Goal: Task Accomplishment & Management: Manage account settings

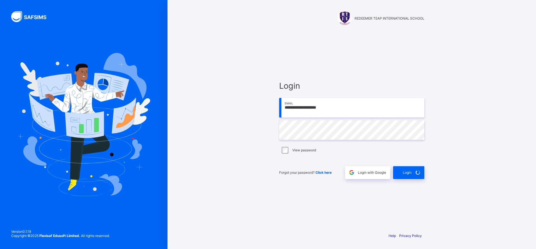
click at [433, 184] on div "**********" at bounding box center [352, 124] width 168 height 249
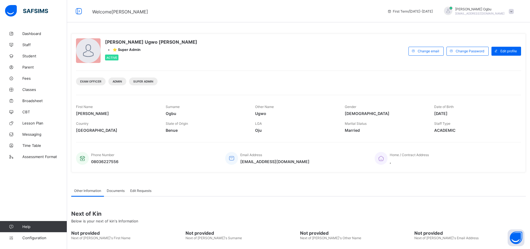
click at [31, 57] on span "Student" at bounding box center [44, 56] width 45 height 4
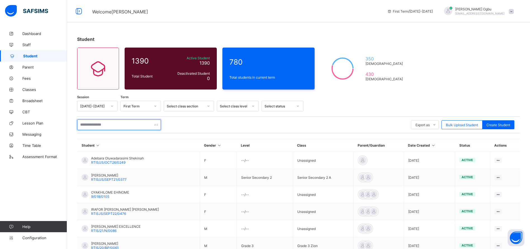
click at [98, 125] on input "text" at bounding box center [119, 124] width 84 height 11
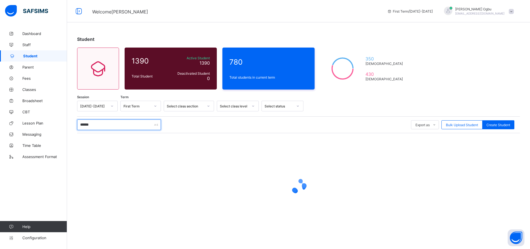
type input "*******"
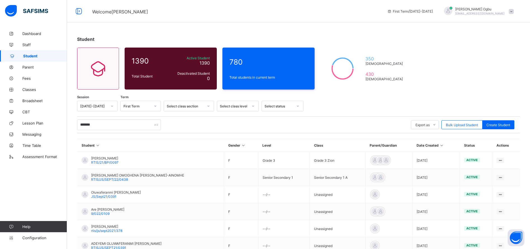
click at [106, 178] on span "RTIS/JS/SEPT/22/0438" at bounding box center [109, 179] width 37 height 4
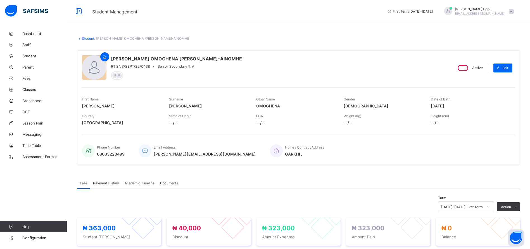
click at [98, 182] on span "Payment History" at bounding box center [106, 183] width 26 height 4
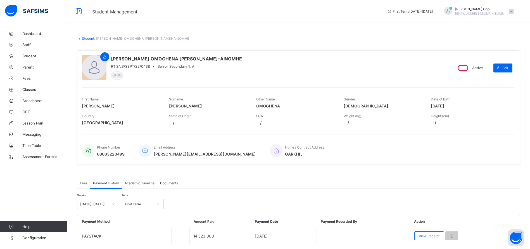
scroll to position [17, 0]
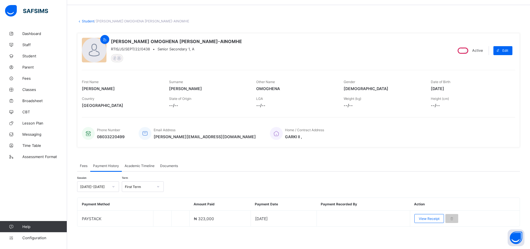
click at [431, 218] on span "View Receipt" at bounding box center [429, 218] width 21 height 4
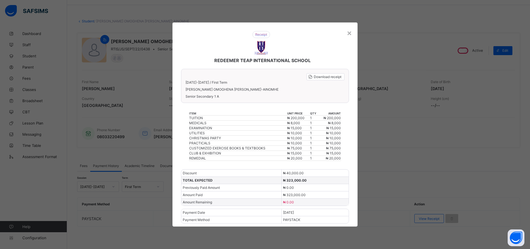
click at [352, 32] on div "×" at bounding box center [349, 32] width 5 height 9
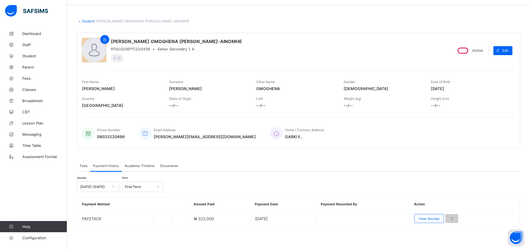
click at [32, 68] on span "Parent" at bounding box center [44, 67] width 45 height 4
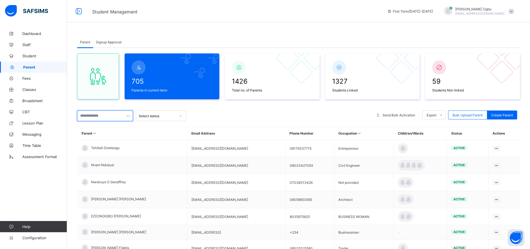
click at [110, 117] on input "text" at bounding box center [105, 115] width 56 height 11
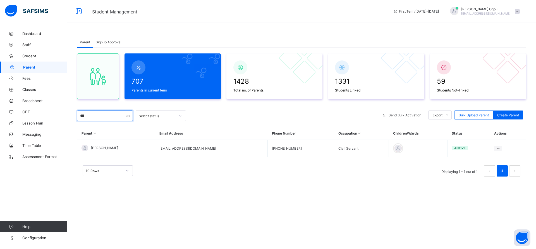
type input "***"
click at [0, 0] on div "Reset Password" at bounding box center [0, 0] width 0 height 0
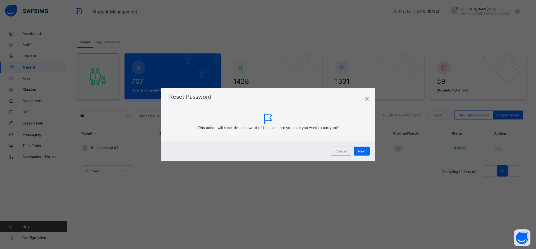
click at [363, 150] on span "Next" at bounding box center [361, 151] width 7 height 4
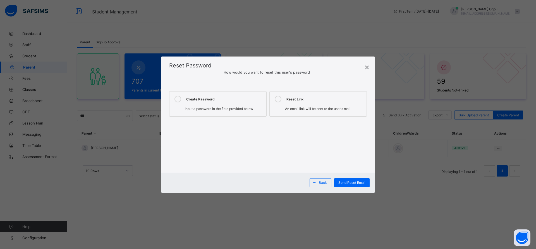
click at [229, 103] on label "Create Password Input a password in the field provided below" at bounding box center [217, 103] width 97 height 25
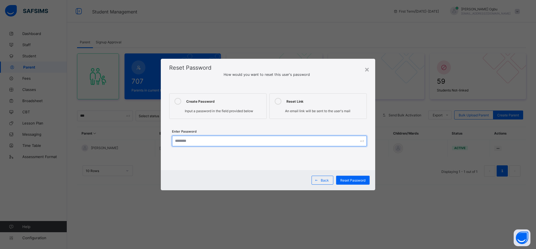
click at [218, 145] on input "text" at bounding box center [269, 140] width 195 height 11
type input "**********"
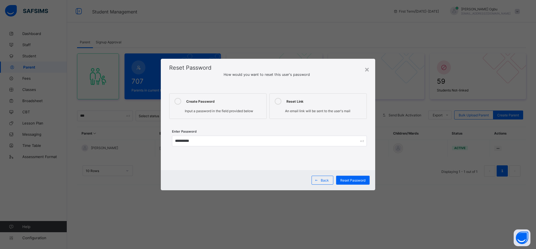
click at [353, 184] on div "Reset Password" at bounding box center [353, 179] width 34 height 9
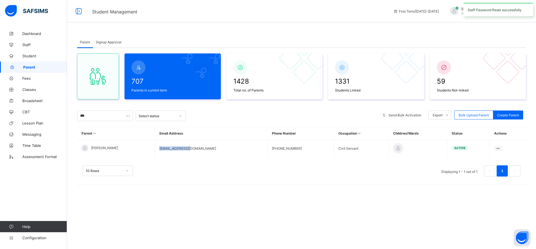
drag, startPoint x: 195, startPoint y: 146, endPoint x: 160, endPoint y: 149, distance: 34.7
click at [160, 149] on td "zeejid@gmail.com" at bounding box center [211, 148] width 113 height 17
copy td "zeejid@gmail.com"
click at [515, 13] on span at bounding box center [517, 11] width 5 height 5
click at [496, 59] on li "Logout" at bounding box center [501, 64] width 41 height 11
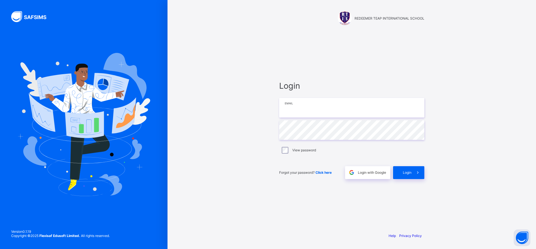
click at [374, 108] on input "email" at bounding box center [351, 108] width 145 height 20
paste input "**********"
type input "**********"
click at [418, 175] on span at bounding box center [418, 172] width 13 height 13
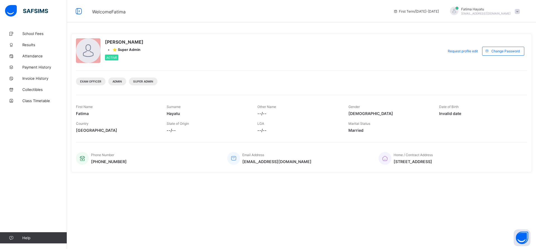
click at [42, 35] on span "School Fees" at bounding box center [44, 33] width 45 height 4
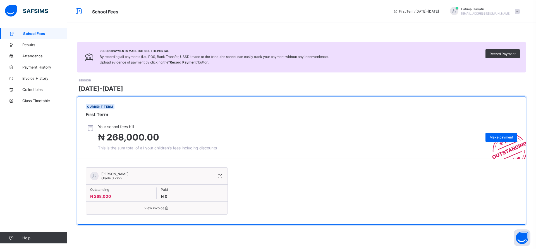
click at [498, 136] on span "Make payment" at bounding box center [501, 137] width 23 height 4
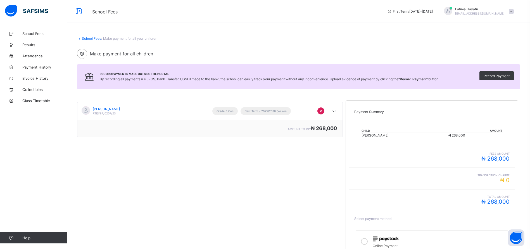
click at [407, 178] on div "Transaction charge ₦ 0" at bounding box center [431, 178] width 155 height 10
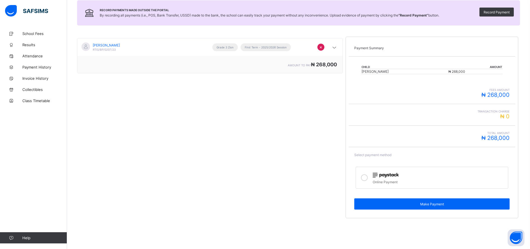
click at [387, 176] on img at bounding box center [386, 174] width 26 height 5
click at [440, 202] on span "Make Payment" at bounding box center [431, 204] width 147 height 4
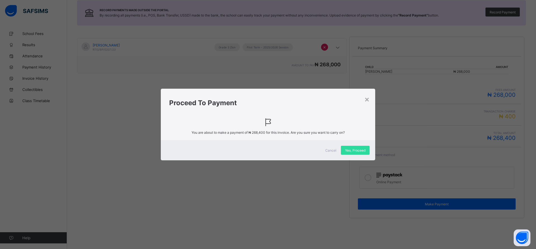
click at [356, 148] on span "Yes, Proceed" at bounding box center [355, 150] width 20 height 4
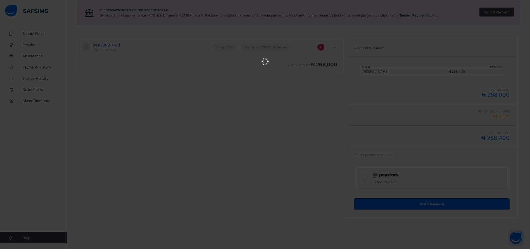
scroll to position [0, 0]
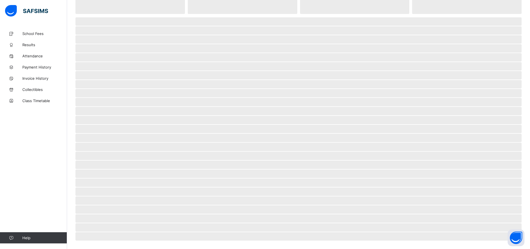
scroll to position [56, 0]
click at [37, 68] on span "Payment History" at bounding box center [44, 67] width 45 height 4
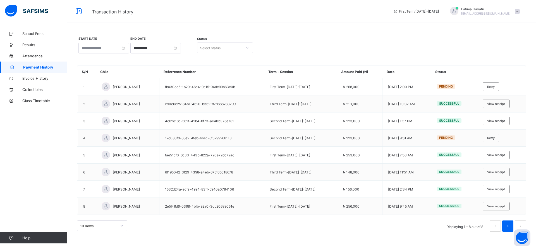
click at [491, 86] on span "Retry" at bounding box center [491, 87] width 8 height 4
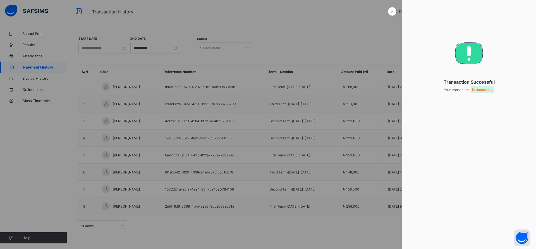
click at [392, 16] on div at bounding box center [268, 124] width 536 height 249
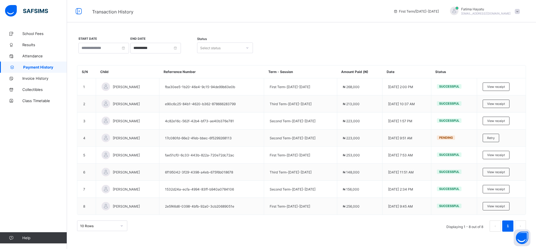
click at [499, 85] on span "View receipt" at bounding box center [496, 87] width 18 height 4
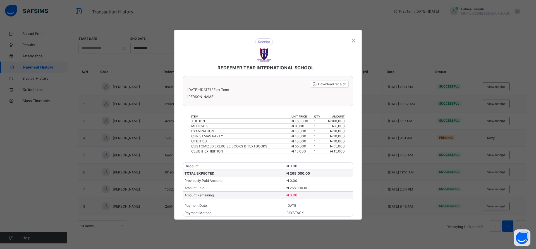
click at [328, 85] on span "Download receipt" at bounding box center [332, 84] width 28 height 4
click at [356, 42] on div "×" at bounding box center [353, 39] width 5 height 9
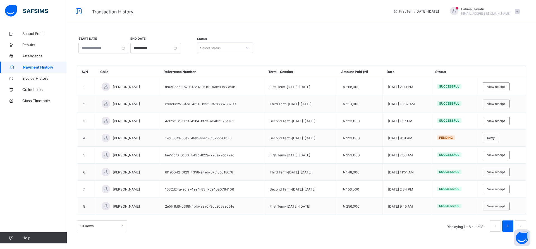
click at [517, 12] on span at bounding box center [517, 11] width 5 height 5
click at [497, 56] on span "Logout" at bounding box center [501, 55] width 37 height 6
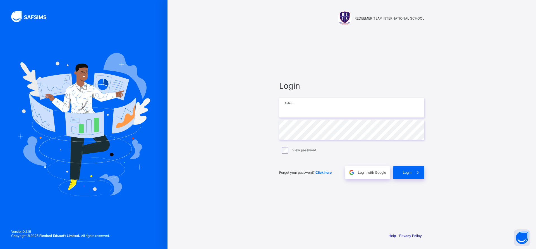
click at [328, 108] on input "email" at bounding box center [351, 108] width 145 height 20
type input "**********"
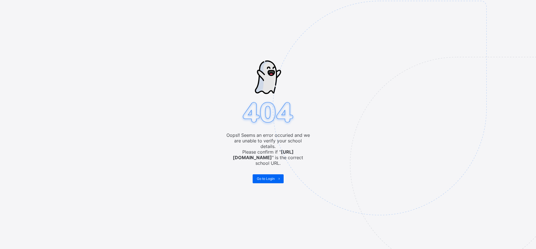
click at [262, 176] on span "Go to Login" at bounding box center [266, 178] width 18 height 4
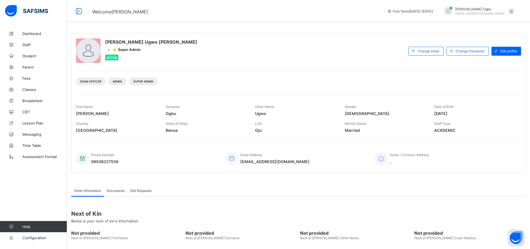
click at [30, 67] on span "Parent" at bounding box center [44, 67] width 45 height 4
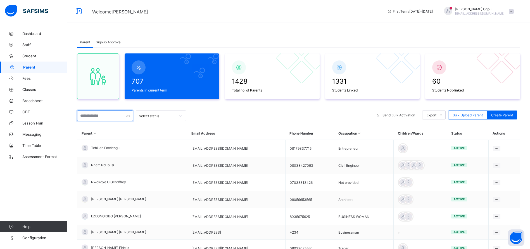
click at [114, 116] on input "text" at bounding box center [105, 115] width 56 height 11
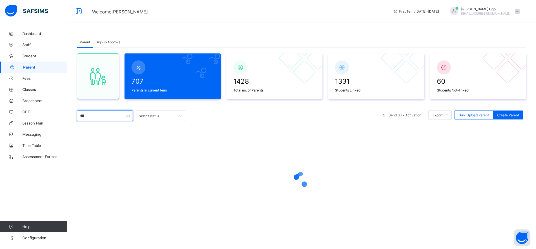
type input "***"
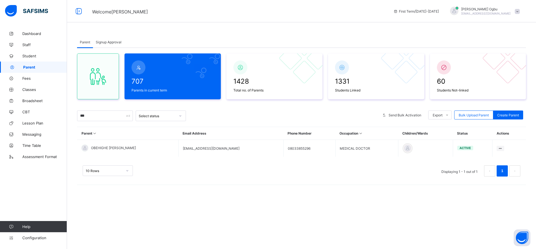
click at [0, 0] on div "Reset Password" at bounding box center [0, 0] width 0 height 0
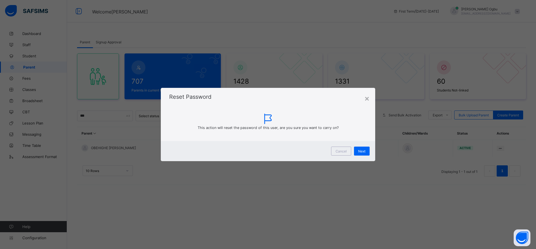
click at [359, 151] on span "Next" at bounding box center [361, 151] width 7 height 4
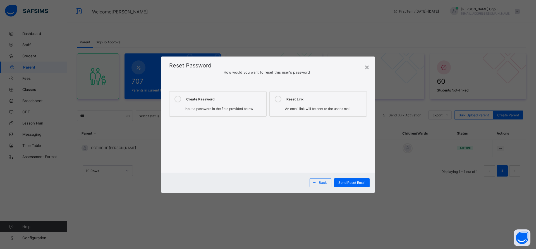
click at [229, 111] on div "Input a password in the field provided below" at bounding box center [217, 109] width 91 height 6
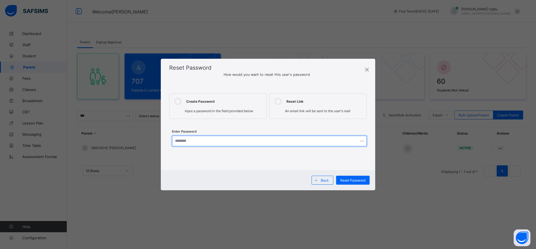
click at [204, 142] on input "text" at bounding box center [269, 140] width 195 height 11
type input "**********"
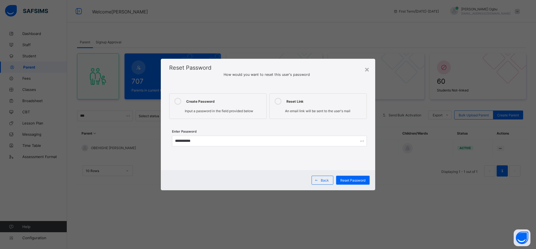
click at [347, 180] on span "Reset Password" at bounding box center [352, 180] width 25 height 4
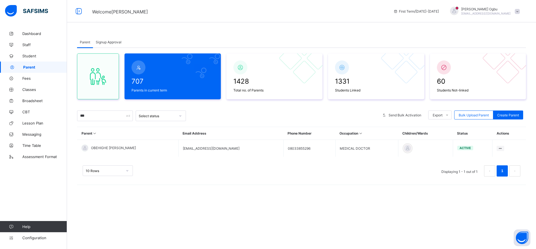
click at [127, 146] on span "OBEHIGHE EHIDHIAMHEM EMMANUEL" at bounding box center [113, 147] width 45 height 4
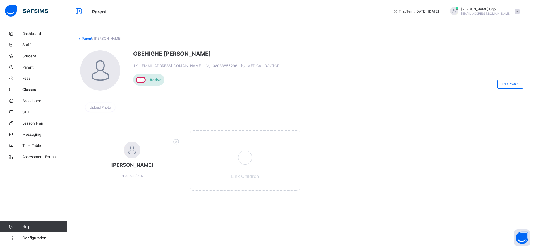
click at [254, 152] on div "Link Children" at bounding box center [245, 160] width 110 height 60
click at [237, 157] on div "Link Children" at bounding box center [245, 160] width 110 height 60
click at [245, 157] on icon at bounding box center [245, 157] width 10 height 9
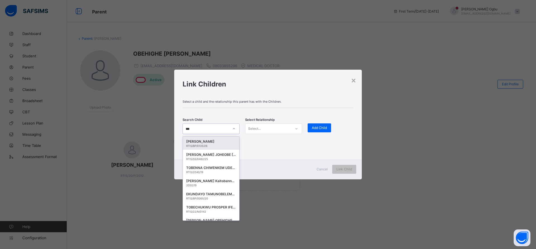
type input "****"
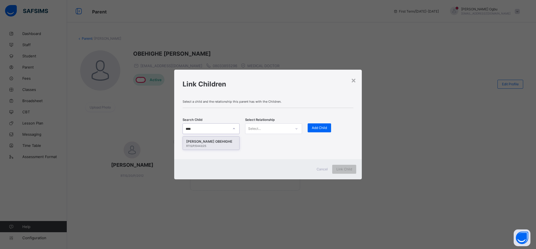
click at [217, 146] on div "RTIS/P/0443/25" at bounding box center [211, 145] width 50 height 3
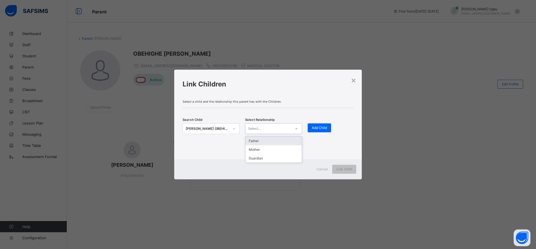
click at [268, 151] on div "Mother" at bounding box center [273, 149] width 56 height 9
click at [325, 125] on div "Add Child" at bounding box center [319, 127] width 23 height 9
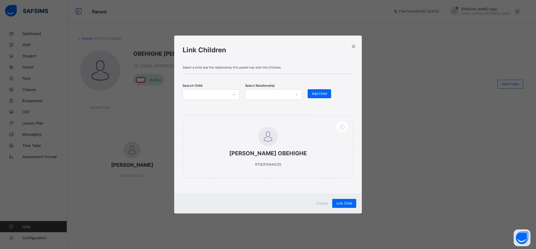
click at [341, 202] on span "Link Child" at bounding box center [345, 203] width 16 height 4
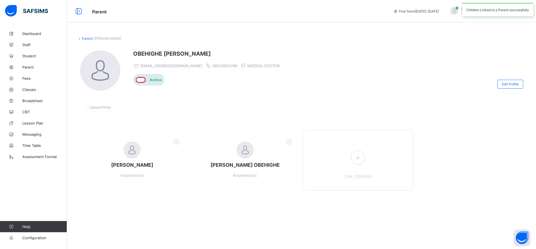
click at [28, 56] on span "Student" at bounding box center [44, 56] width 45 height 4
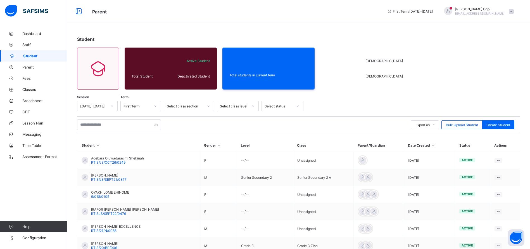
click at [504, 123] on span "Create Student" at bounding box center [498, 125] width 24 height 4
select select "**"
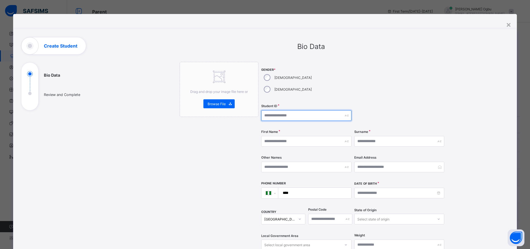
click at [298, 110] on input "text" at bounding box center [306, 115] width 90 height 11
type input "**********"
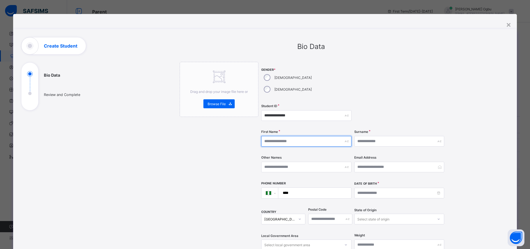
click at [315, 136] on input "text" at bounding box center [306, 141] width 90 height 11
type input "******"
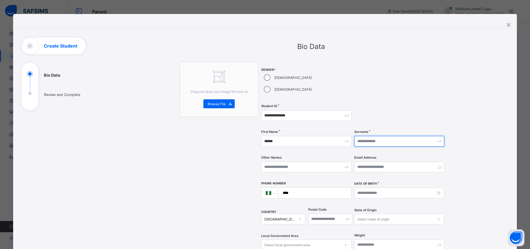
click at [383, 136] on input "text" at bounding box center [399, 141] width 90 height 11
type input "*****"
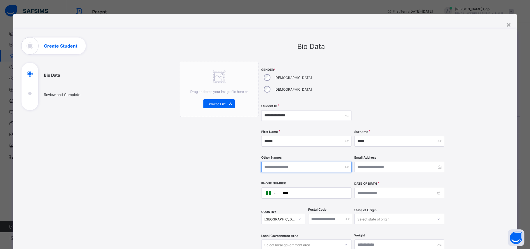
click at [296, 161] on input "text" at bounding box center [306, 166] width 90 height 11
type input "*****"
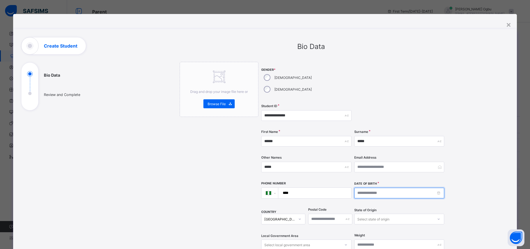
click at [399, 187] on input at bounding box center [399, 192] width 90 height 11
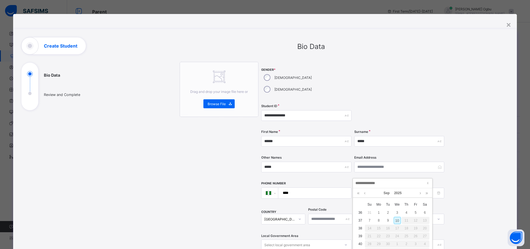
click at [400, 192] on link "2025" at bounding box center [398, 192] width 12 height 9
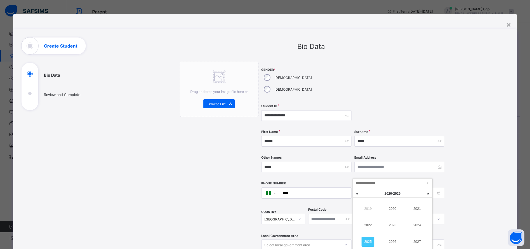
click at [357, 195] on link at bounding box center [357, 193] width 8 height 11
click at [420, 223] on link "2014" at bounding box center [417, 225] width 13 height 10
click at [387, 192] on link "Sep" at bounding box center [386, 192] width 11 height 9
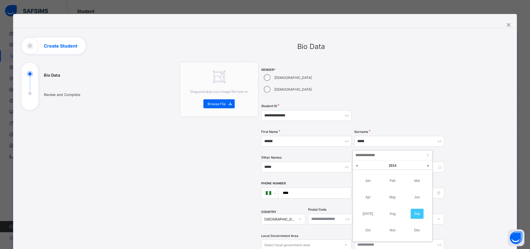
scroll to position [28, 0]
click at [368, 228] on link "Oct" at bounding box center [367, 230] width 13 height 10
click at [407, 207] on div "23" at bounding box center [406, 207] width 7 height 7
type input "**********"
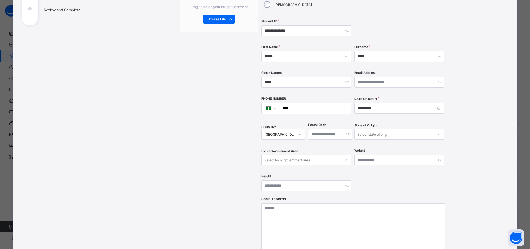
scroll to position [86, 0]
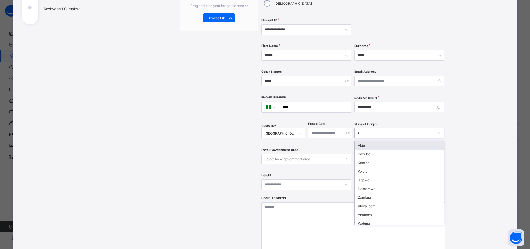
type input "**"
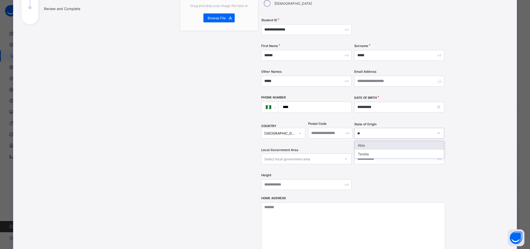
click at [382, 141] on div "Abia" at bounding box center [398, 145] width 89 height 9
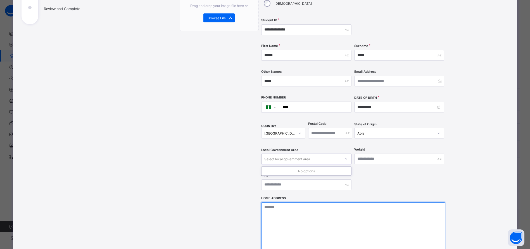
click at [316, 202] on textarea at bounding box center [353, 230] width 184 height 56
type textarea "**********"
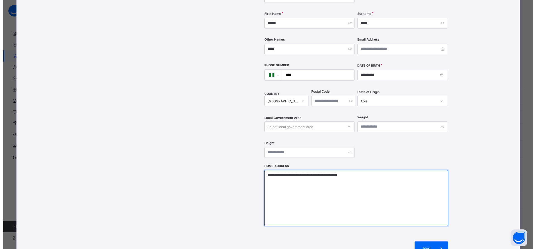
scroll to position [173, 0]
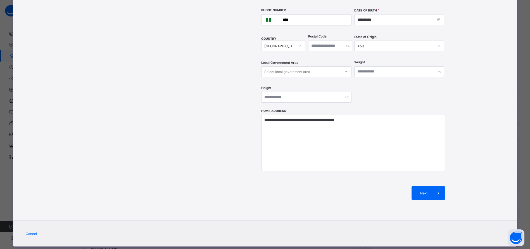
click at [430, 186] on div "Next" at bounding box center [428, 192] width 34 height 13
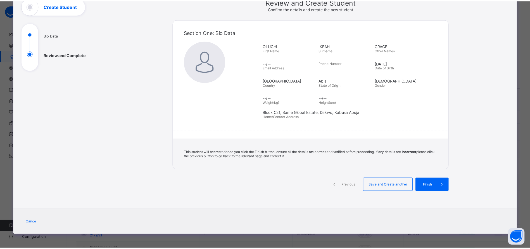
scroll to position [40, 0]
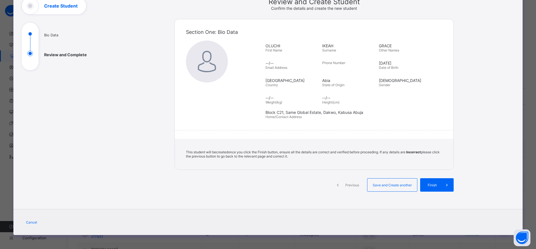
click at [440, 187] on span at bounding box center [446, 184] width 13 height 13
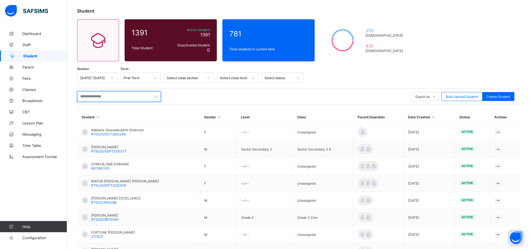
click at [96, 98] on input "text" at bounding box center [119, 96] width 84 height 11
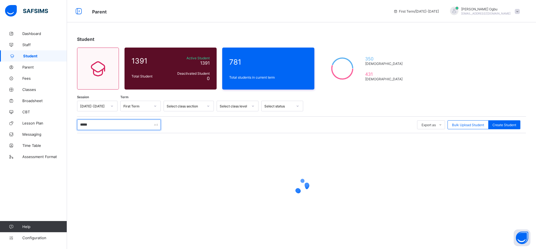
type input "*****"
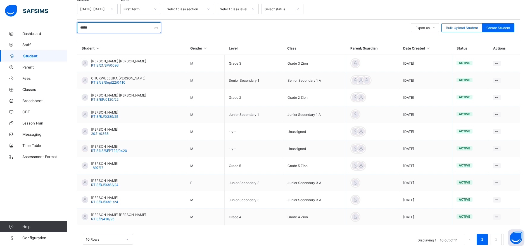
scroll to position [107, 0]
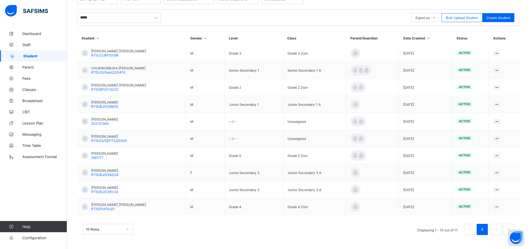
click at [498, 229] on link "2" at bounding box center [495, 228] width 5 height 7
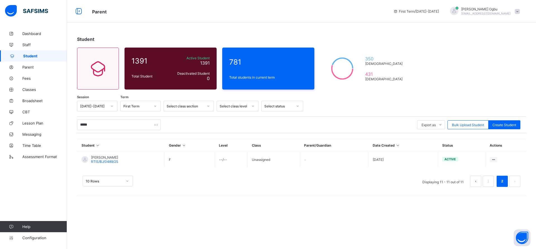
click at [114, 160] on span "RTIS/BJ/0489/25" at bounding box center [104, 161] width 27 height 4
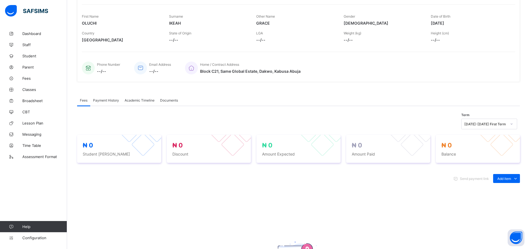
scroll to position [80, 0]
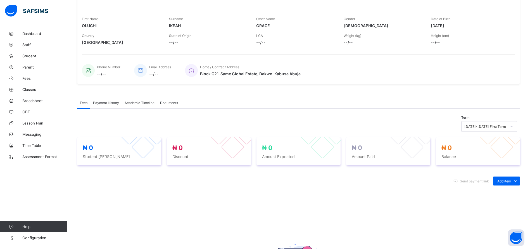
click at [28, 96] on link "Broadsheet" at bounding box center [33, 100] width 67 height 11
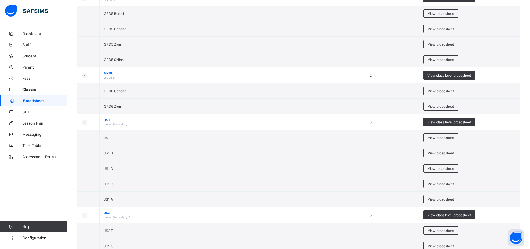
scroll to position [662, 0]
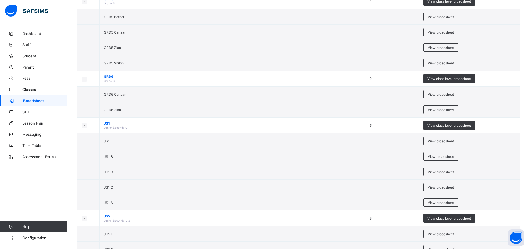
click at [447, 189] on span "View broadsheet" at bounding box center [441, 187] width 26 height 4
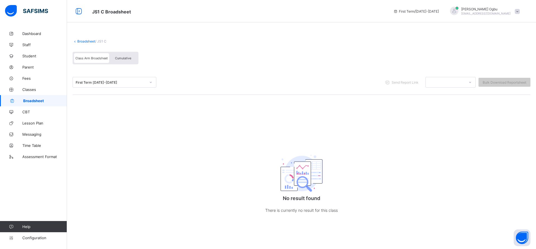
click at [29, 88] on span "Classes" at bounding box center [44, 89] width 45 height 4
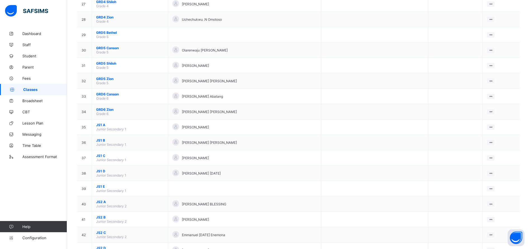
click at [103, 155] on span "JS1 C" at bounding box center [130, 155] width 68 height 4
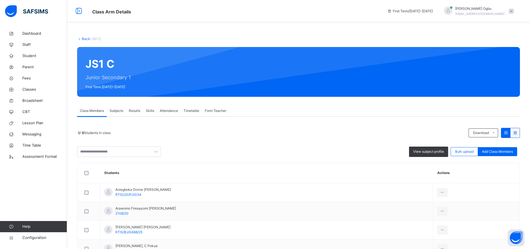
click at [503, 150] on span "Add Class Members" at bounding box center [497, 151] width 31 height 5
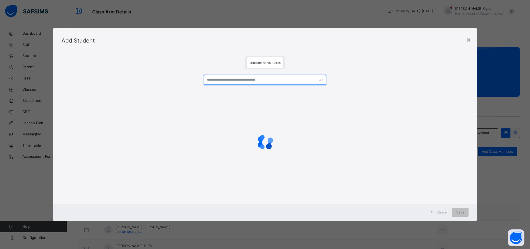
click at [268, 79] on input "text" at bounding box center [265, 80] width 122 height 10
type input "*****"
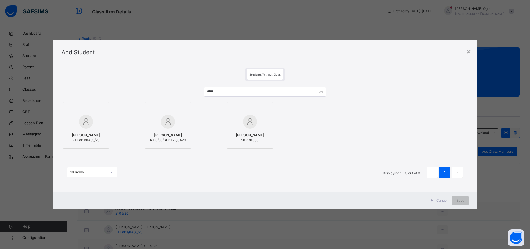
click at [85, 120] on img at bounding box center [86, 121] width 14 height 14
click at [469, 199] on span "Save" at bounding box center [466, 200] width 8 height 5
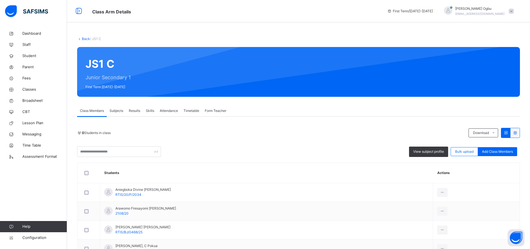
click at [35, 56] on span "Student" at bounding box center [44, 56] width 45 height 6
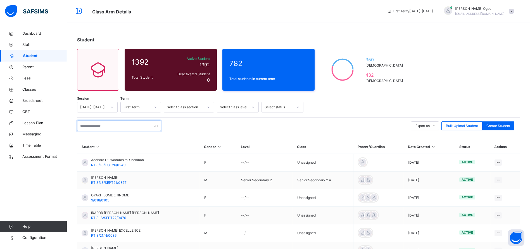
click at [139, 126] on input "text" at bounding box center [119, 125] width 84 height 11
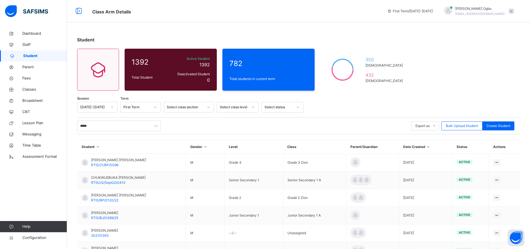
click at [477, 63] on div "Student 1392 Total Student Active Student 1392 Deactivated Student 0 782 Total …" at bounding box center [298, 195] width 463 height 335
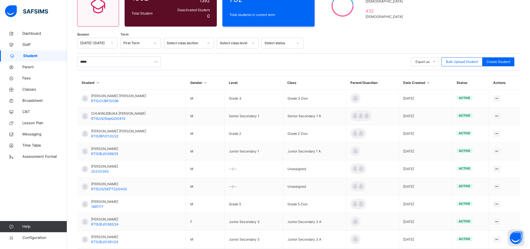
scroll to position [114, 0]
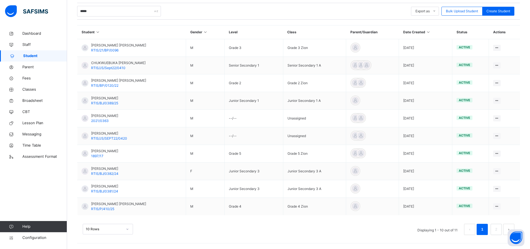
click at [498, 228] on link "2" at bounding box center [495, 228] width 5 height 7
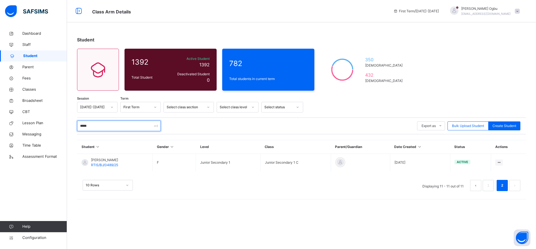
click at [116, 125] on input "*****" at bounding box center [119, 125] width 84 height 11
type input "*"
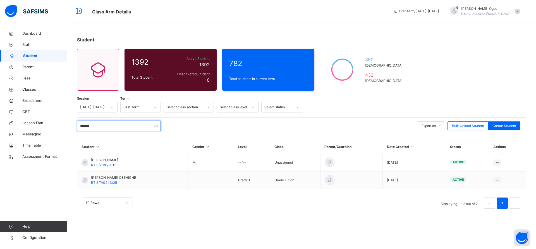
type input "*******"
click at [114, 178] on span "STEPHEN IKPONMWASA OBEHIGHE" at bounding box center [113, 177] width 45 height 5
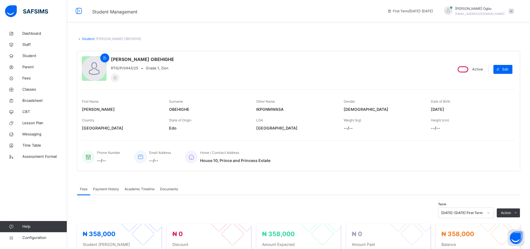
click at [33, 89] on span "Classes" at bounding box center [44, 90] width 45 height 6
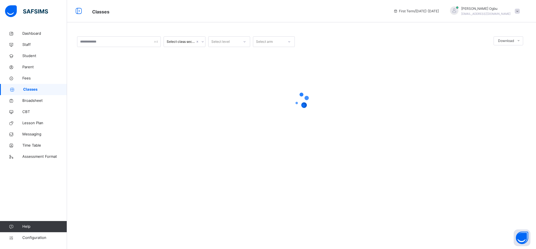
click at [34, 67] on span "Parent" at bounding box center [44, 67] width 45 height 6
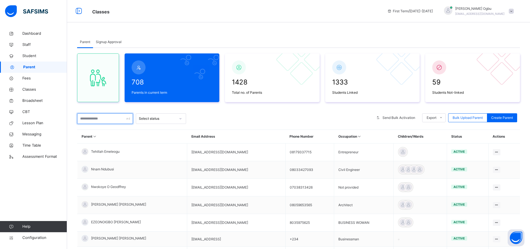
click at [91, 115] on input "text" at bounding box center [105, 118] width 56 height 11
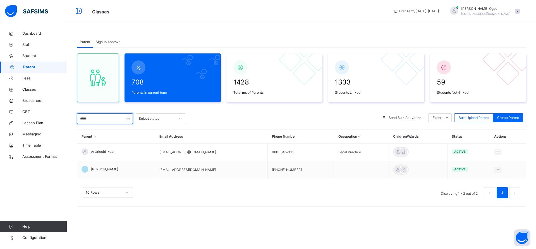
type input "*****"
click at [0, 0] on div "Reset Password" at bounding box center [0, 0] width 0 height 0
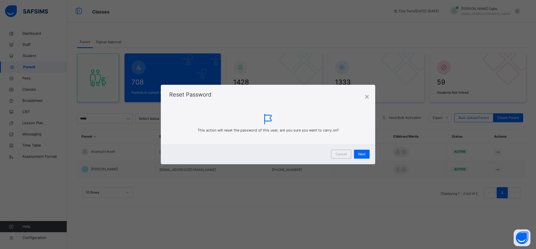
click at [361, 153] on span "Next" at bounding box center [361, 153] width 7 height 5
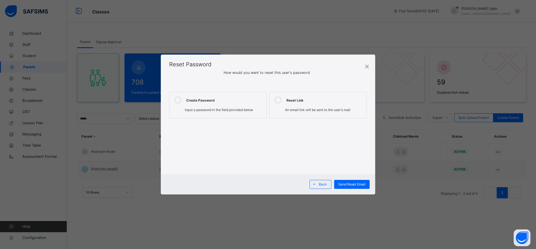
click at [218, 98] on div "Create Password" at bounding box center [224, 99] width 77 height 7
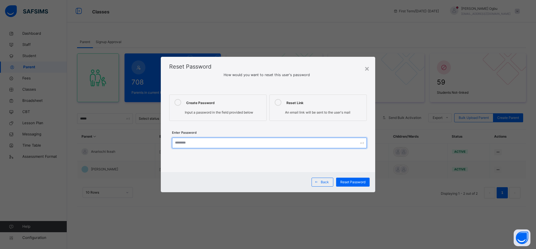
click at [257, 143] on input "text" at bounding box center [269, 142] width 195 height 11
type input "*********"
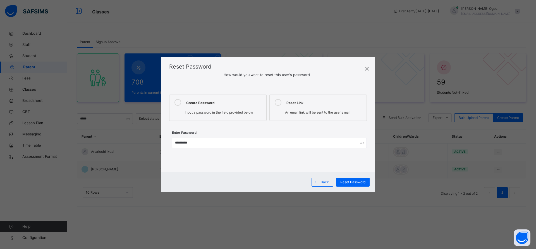
click at [354, 181] on span "Reset Password" at bounding box center [352, 181] width 25 height 5
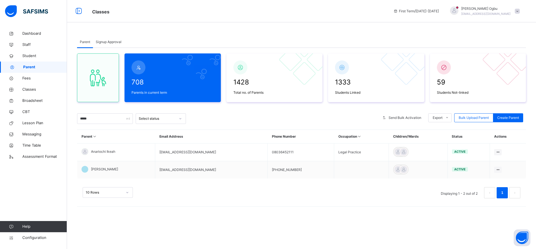
click at [29, 53] on span "Student" at bounding box center [44, 56] width 45 height 6
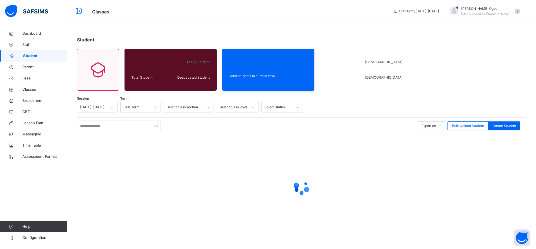
click at [502, 124] on span "Create Student" at bounding box center [505, 125] width 24 height 5
select select "**"
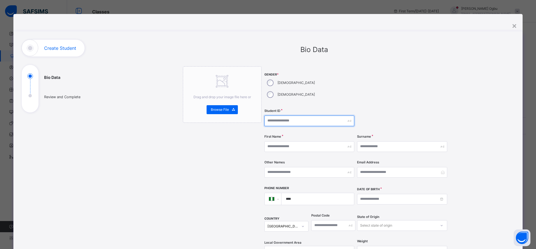
click at [284, 115] on input "text" at bounding box center [309, 120] width 90 height 11
type input "*"
type input "**********"
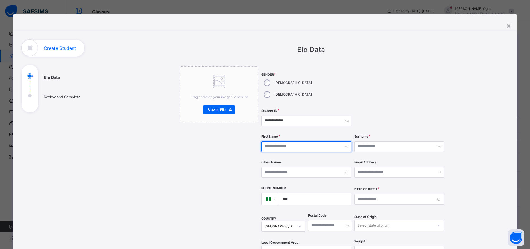
click at [324, 141] on input "text" at bounding box center [306, 146] width 90 height 11
type input "******"
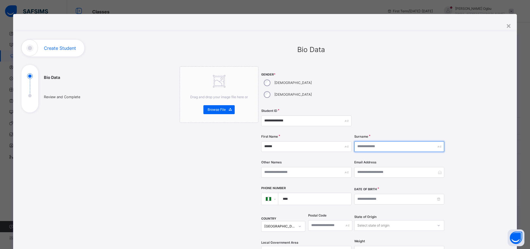
click at [390, 141] on input "text" at bounding box center [399, 146] width 90 height 11
type input "*****"
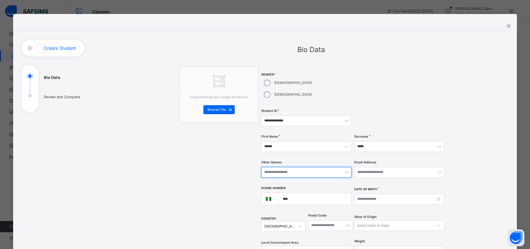
click at [304, 167] on input "text" at bounding box center [306, 172] width 90 height 11
type input "**********"
click at [461, 139] on div "**********" at bounding box center [311, 216] width 394 height 353
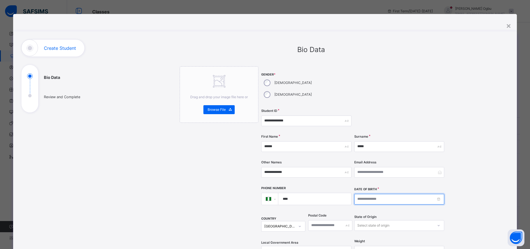
click at [365, 194] on input at bounding box center [399, 199] width 90 height 11
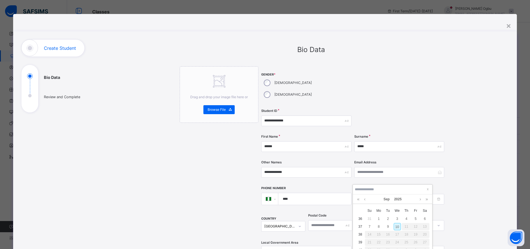
click at [407, 114] on div at bounding box center [399, 120] width 90 height 23
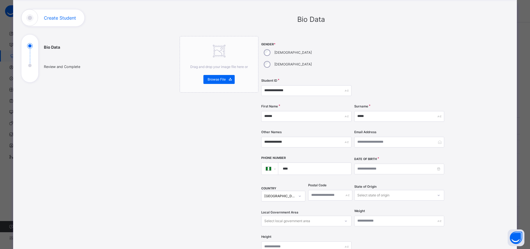
scroll to position [35, 0]
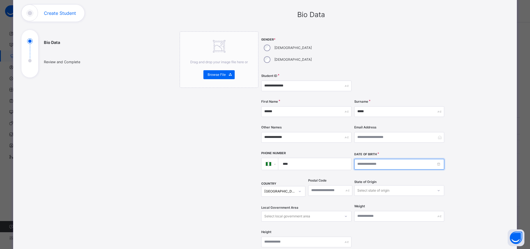
click at [433, 159] on input at bounding box center [399, 164] width 90 height 11
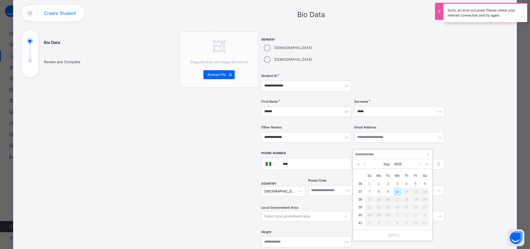
click at [398, 164] on link "2025" at bounding box center [398, 163] width 12 height 9
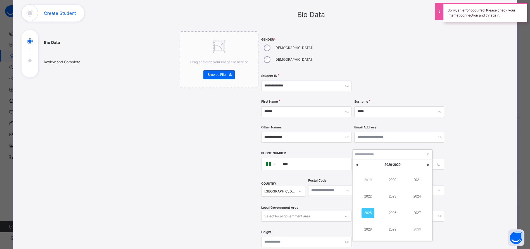
click at [419, 179] on link "2021" at bounding box center [417, 180] width 13 height 10
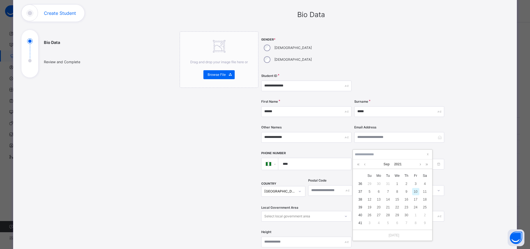
click at [386, 160] on link "Sep" at bounding box center [386, 163] width 11 height 9
click at [367, 211] on link "Jul" at bounding box center [367, 212] width 13 height 10
click at [405, 206] on div "22" at bounding box center [406, 206] width 7 height 7
type input "**********"
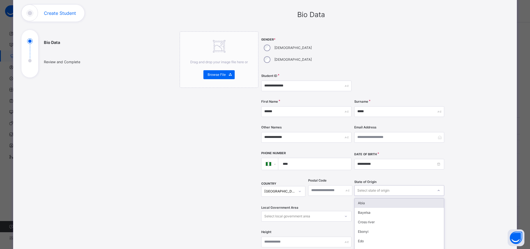
scroll to position [59, 0]
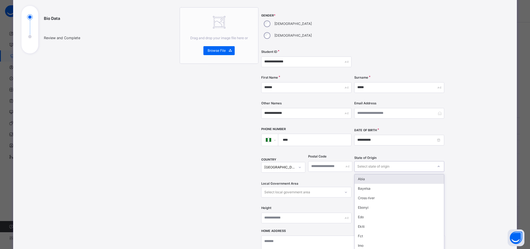
click at [378, 193] on div "Cross river" at bounding box center [398, 197] width 89 height 9
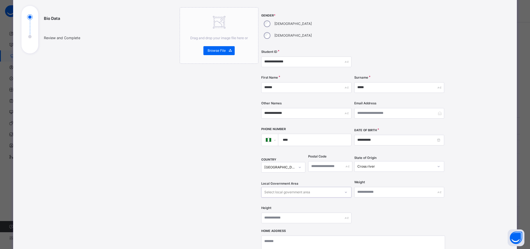
scroll to position [85, 0]
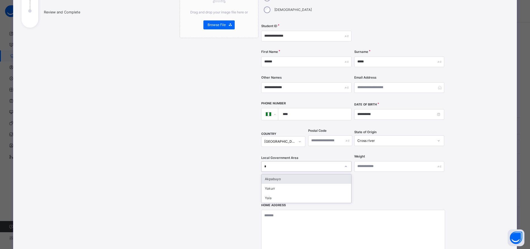
type input "**"
click at [283, 174] on div "Yakurr" at bounding box center [305, 178] width 89 height 9
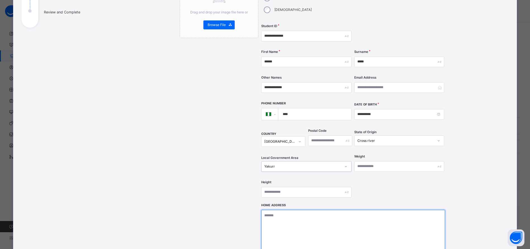
click at [337, 209] on textarea at bounding box center [353, 237] width 184 height 56
type textarea "**********"
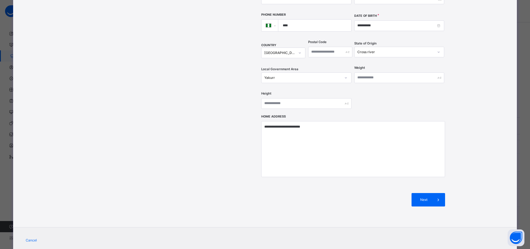
click at [426, 197] on span "Next" at bounding box center [424, 199] width 16 height 5
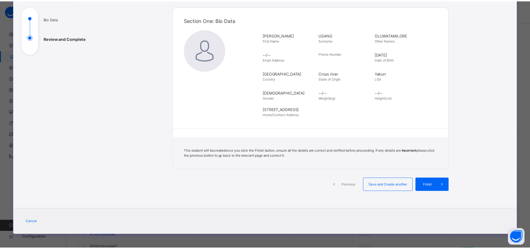
scroll to position [59, 0]
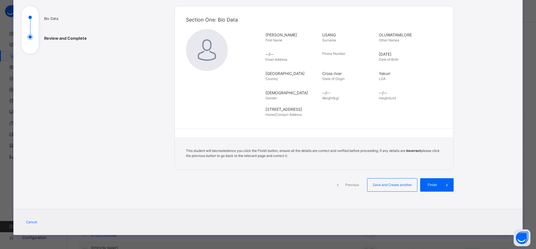
click at [431, 190] on div "Finish" at bounding box center [437, 184] width 34 height 13
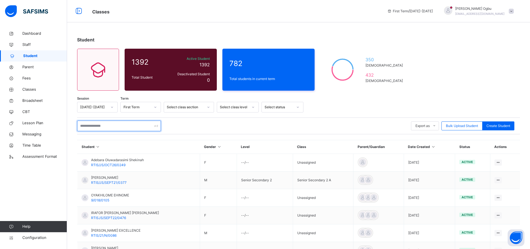
click at [104, 127] on input "text" at bounding box center [119, 125] width 84 height 11
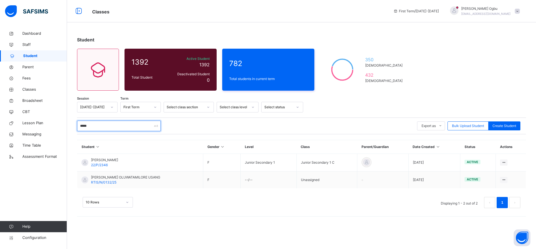
type input "*****"
click at [101, 179] on div "EUNICE OLUWATAMILORE USANG RTIS/N/0132/25" at bounding box center [125, 180] width 69 height 10
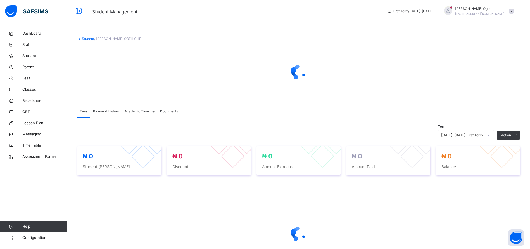
click at [33, 90] on span "Classes" at bounding box center [44, 90] width 45 height 6
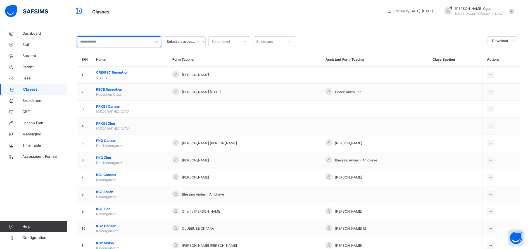
click at [96, 38] on input "text" at bounding box center [119, 41] width 84 height 11
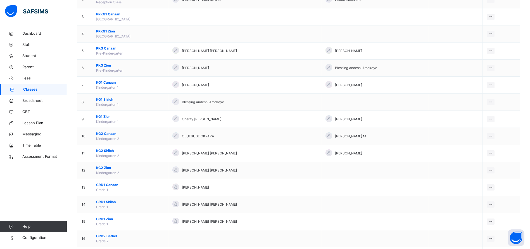
scroll to position [86, 0]
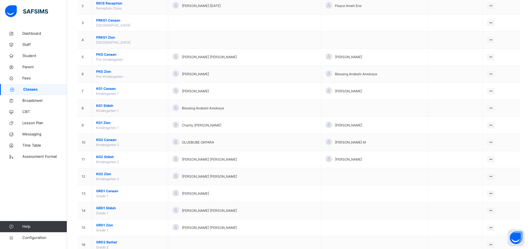
click at [102, 174] on span "KG2 Zion" at bounding box center [130, 173] width 68 height 5
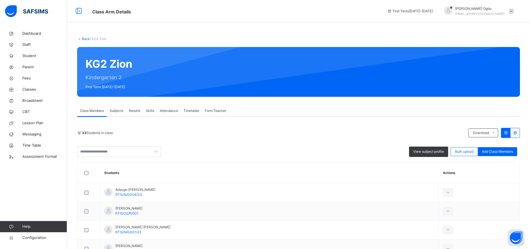
click at [498, 148] on div "Add Class Members" at bounding box center [497, 151] width 39 height 9
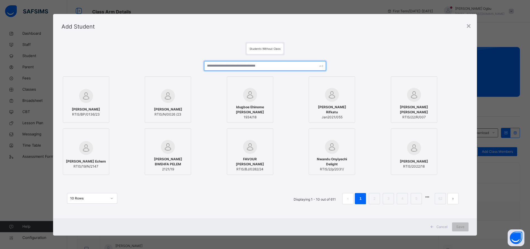
click at [245, 65] on input "text" at bounding box center [265, 66] width 122 height 10
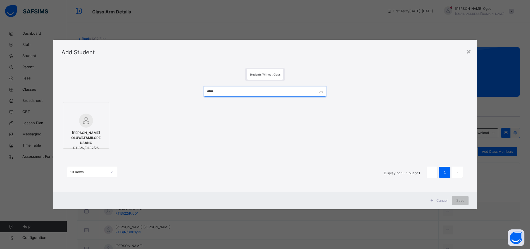
type input "*****"
click at [96, 125] on div at bounding box center [86, 120] width 40 height 14
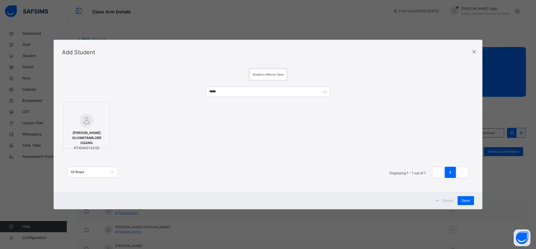
click at [464, 199] on span "Save" at bounding box center [466, 200] width 8 height 5
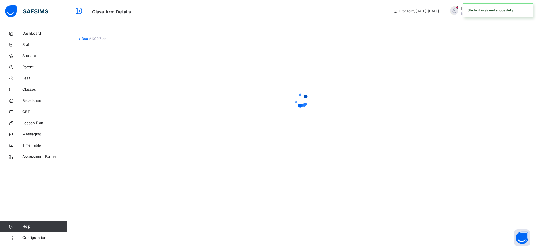
click at [32, 54] on span "Student" at bounding box center [44, 56] width 45 height 6
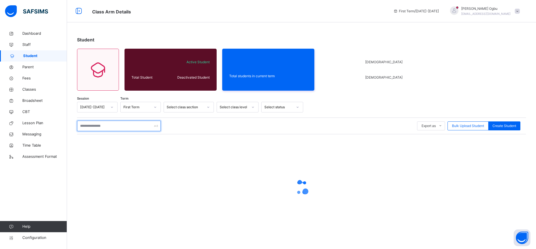
click at [103, 126] on input "text" at bounding box center [119, 125] width 84 height 11
type input "*****"
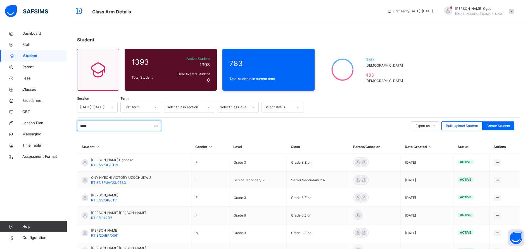
click at [122, 125] on input "*****" at bounding box center [119, 125] width 84 height 11
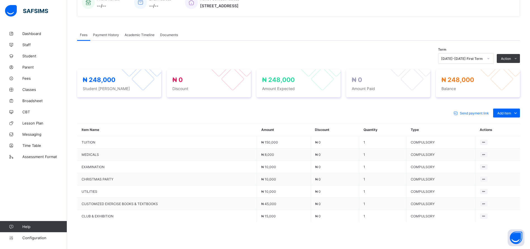
scroll to position [149, 0]
click at [518, 111] on icon at bounding box center [515, 112] width 6 height 6
click at [0, 0] on ul "Optional items Special bill" at bounding box center [0, 0] width 0 height 0
click at [0, 0] on div "Optional items" at bounding box center [0, 0] width 0 height 0
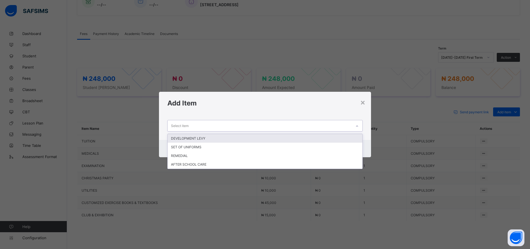
click at [313, 139] on div "DEVELOPMENT LEVY" at bounding box center [265, 138] width 195 height 9
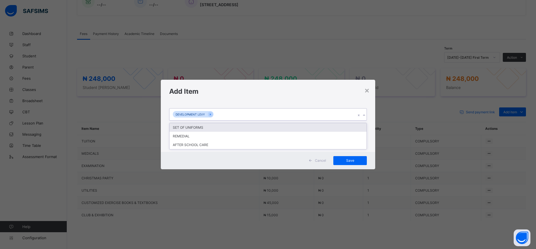
click at [306, 132] on div "REMEDIAL" at bounding box center [268, 136] width 197 height 9
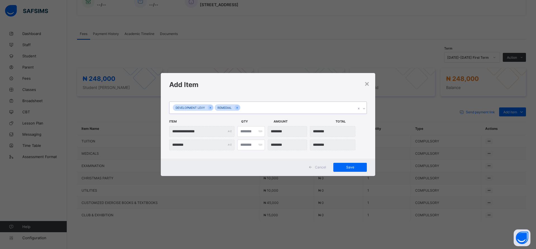
click at [350, 167] on span "Save" at bounding box center [350, 167] width 25 height 4
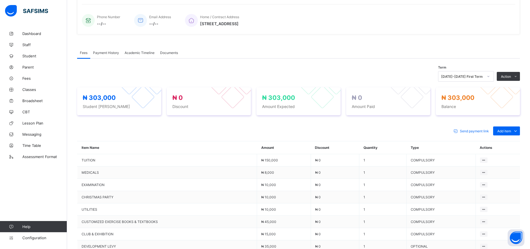
scroll to position [129, 0]
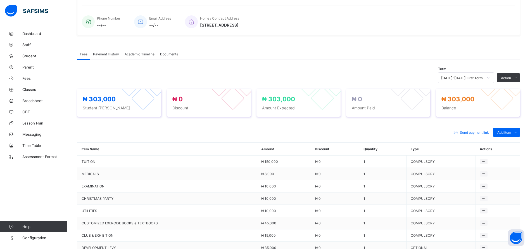
click at [510, 133] on span "Add item" at bounding box center [504, 132] width 14 height 4
click at [0, 0] on div "Optional items" at bounding box center [0, 0] width 0 height 0
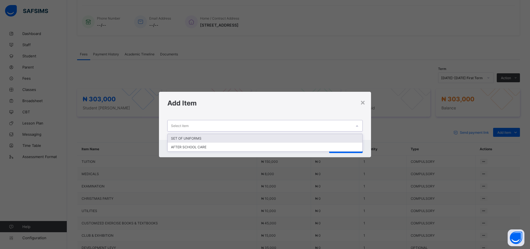
click at [227, 140] on div "SET OF UNIFORMS" at bounding box center [265, 138] width 195 height 9
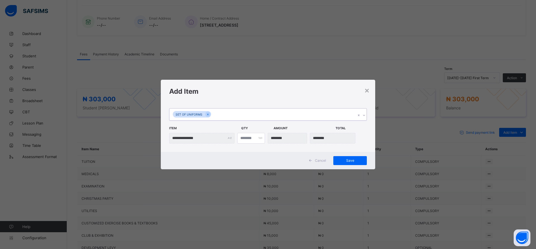
click at [352, 164] on div "Save" at bounding box center [350, 160] width 34 height 9
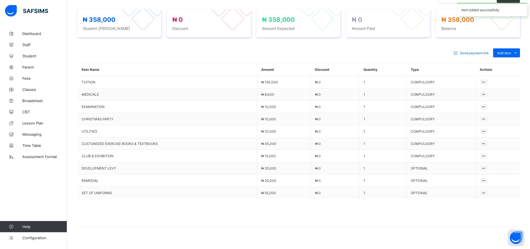
scroll to position [217, 0]
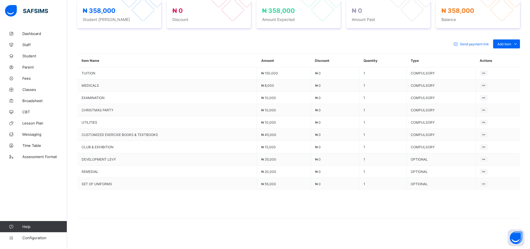
click at [0, 0] on ul "Delete Payment Item" at bounding box center [0, 0] width 0 height 0
click at [0, 0] on div "Delete Payment Item" at bounding box center [0, 0] width 0 height 0
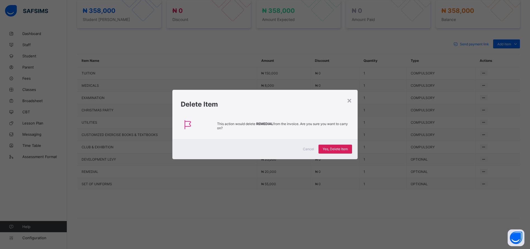
click at [337, 147] on span "Yes, Delete Item" at bounding box center [335, 149] width 25 height 4
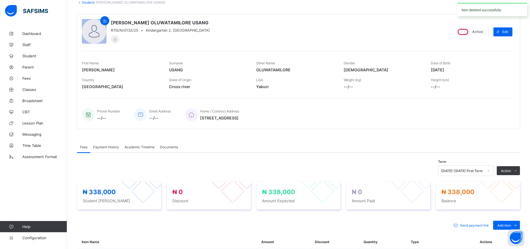
scroll to position [0, 0]
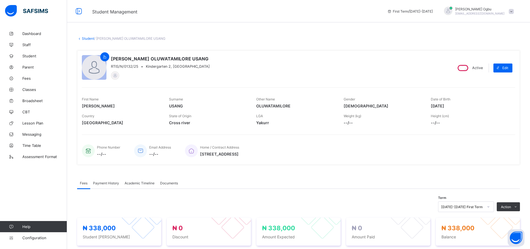
click at [23, 78] on span "Fees" at bounding box center [44, 78] width 45 height 4
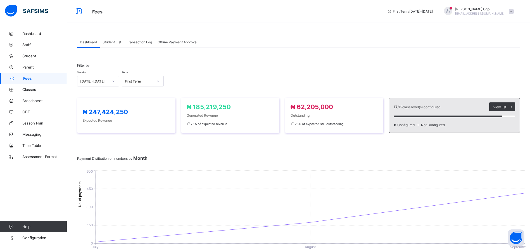
click at [110, 40] on span "Student List" at bounding box center [111, 42] width 19 height 4
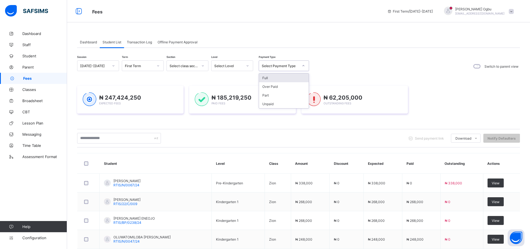
click at [269, 64] on div "Select Payment Type" at bounding box center [280, 66] width 37 height 4
click at [268, 78] on div "Full" at bounding box center [284, 77] width 50 height 9
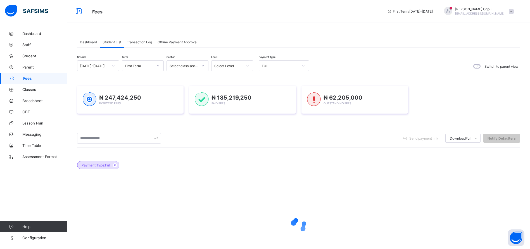
click at [268, 78] on div "₦ 247,424,250 Expected Fees ₦ 185,219,250 Paid Fees ₦ 62,205,000 Outstanding Fe…" at bounding box center [298, 99] width 443 height 45
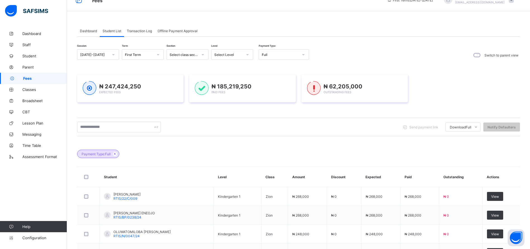
scroll to position [9, 0]
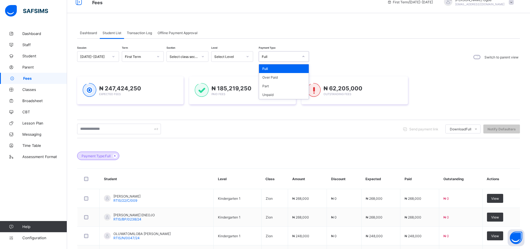
click at [277, 58] on div "Full" at bounding box center [280, 56] width 37 height 4
click at [266, 87] on div "Part" at bounding box center [284, 86] width 50 height 9
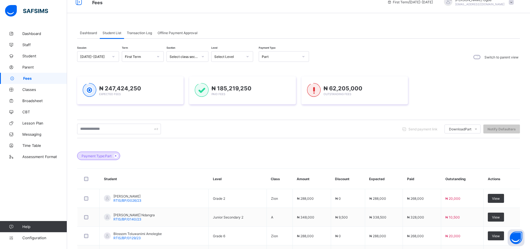
click at [412, 59] on div "Session [DATE]-[DATE] Term First Term Section Select class section Level Select…" at bounding box center [298, 57] width 443 height 12
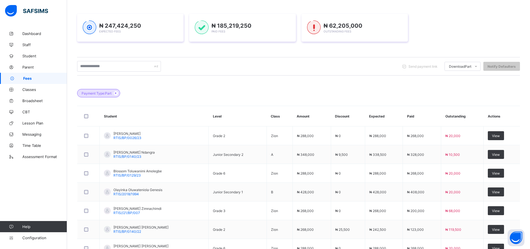
scroll to position [170, 0]
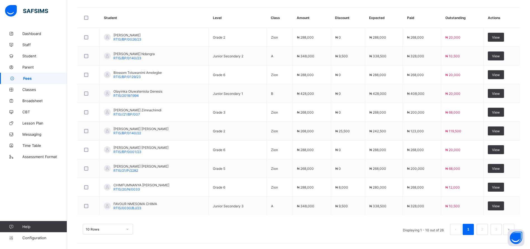
click at [28, 55] on span "Student" at bounding box center [44, 56] width 45 height 4
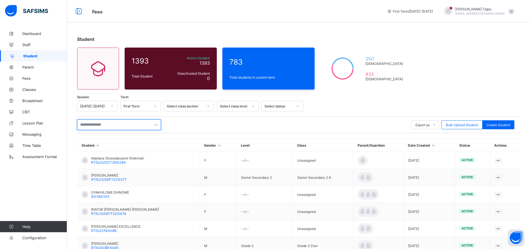
click at [91, 127] on input "text" at bounding box center [119, 124] width 84 height 11
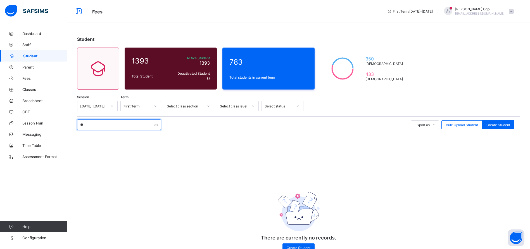
type input "*"
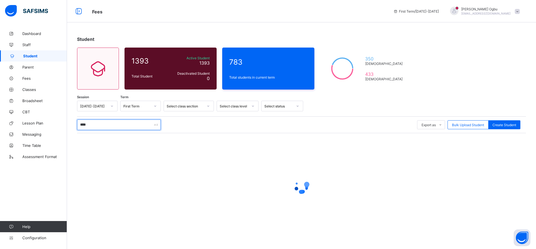
type input "*****"
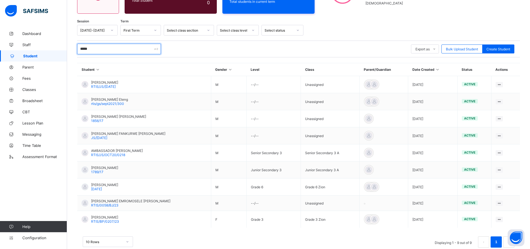
scroll to position [77, 0]
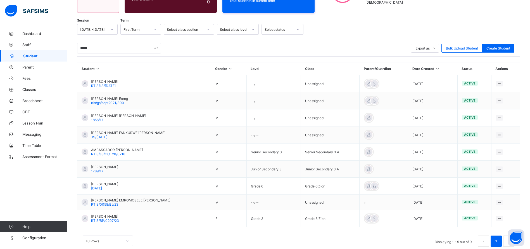
click at [111, 220] on span "RTIS/BP/0207/23" at bounding box center [105, 220] width 28 height 4
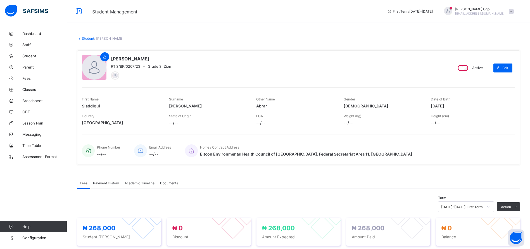
click at [502, 64] on span at bounding box center [497, 67] width 9 height 9
select select "**"
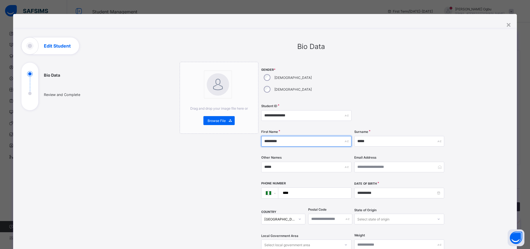
click at [268, 136] on input "*********" at bounding box center [306, 141] width 90 height 11
type input "********"
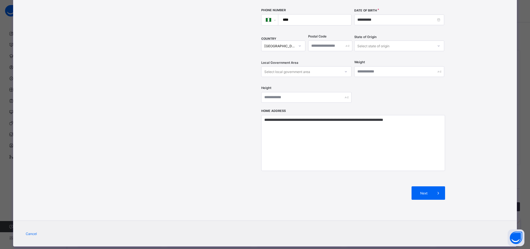
click at [426, 186] on div "Next" at bounding box center [428, 192] width 34 height 13
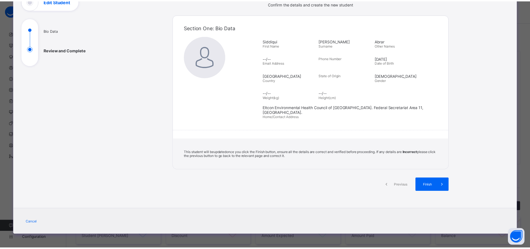
scroll to position [40, 0]
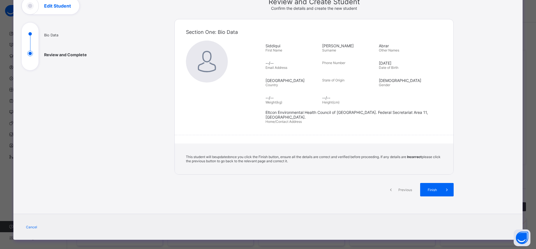
click at [434, 187] on span "Finish" at bounding box center [432, 189] width 16 height 4
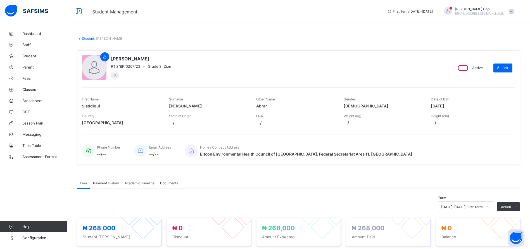
click at [27, 56] on span "Student" at bounding box center [44, 56] width 45 height 4
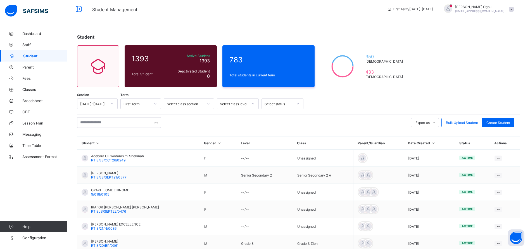
scroll to position [3, 0]
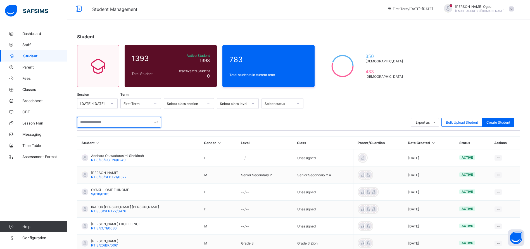
click at [101, 122] on input "text" at bounding box center [119, 122] width 84 height 11
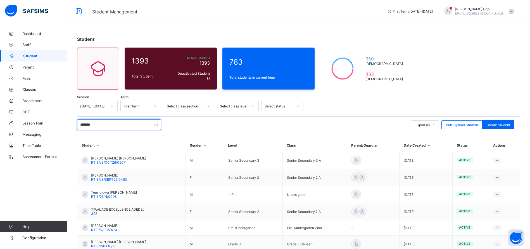
type input "*******"
click at [93, 160] on span "RTIS/JS/OCT26/0507" at bounding box center [108, 162] width 34 height 4
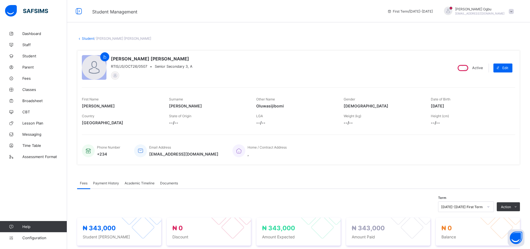
click at [84, 37] on link "Student" at bounding box center [88, 38] width 12 height 4
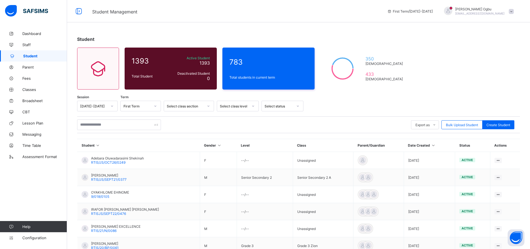
click at [115, 117] on div "Export as Pdf Report Excel Report Excel Report (LMS) Bulk Upload Student Create…" at bounding box center [298, 124] width 443 height 17
click at [116, 123] on input "text" at bounding box center [119, 124] width 84 height 11
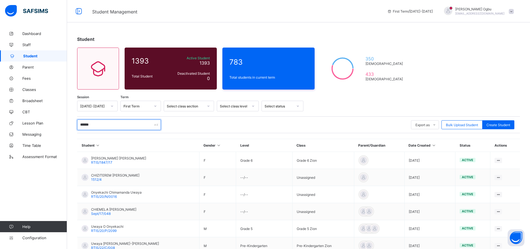
type input "******"
click at [342, 178] on td "Unassigned" at bounding box center [323, 177] width 62 height 17
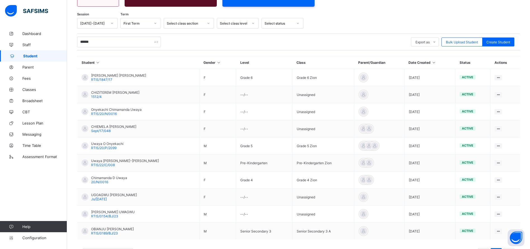
scroll to position [86, 0]
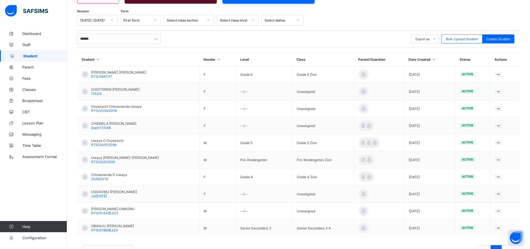
click at [119, 225] on span "OBIANJU [PERSON_NAME]" at bounding box center [112, 225] width 43 height 4
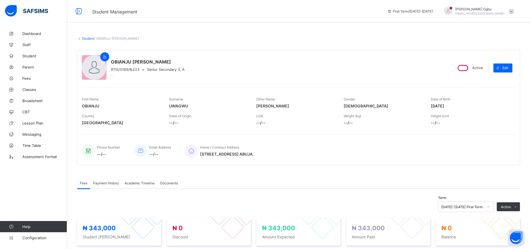
click at [84, 38] on link "Student" at bounding box center [88, 38] width 12 height 4
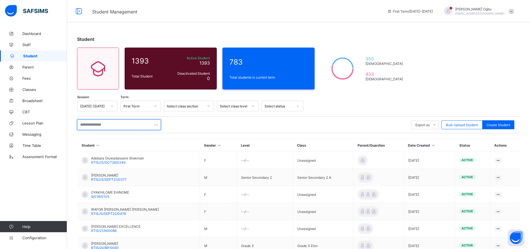
drag, startPoint x: 84, startPoint y: 38, endPoint x: 116, endPoint y: 123, distance: 91.4
click at [116, 123] on input "text" at bounding box center [119, 124] width 84 height 11
click at [83, 121] on input "text" at bounding box center [119, 124] width 84 height 11
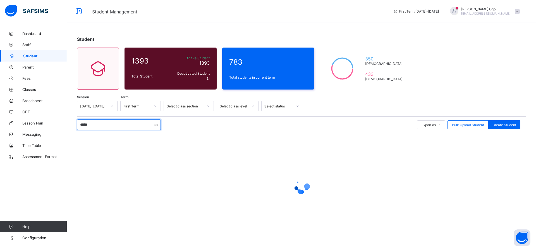
type input "******"
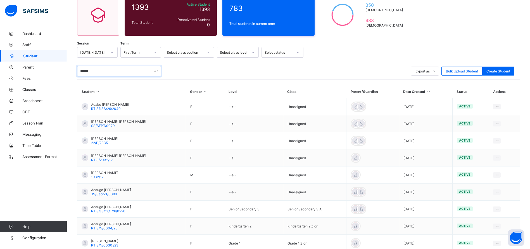
scroll to position [54, 0]
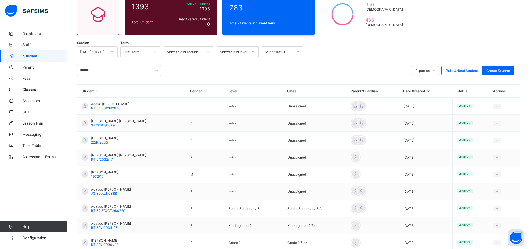
click at [117, 209] on span "RTIS/JS/OCT26/0220" at bounding box center [108, 210] width 34 height 4
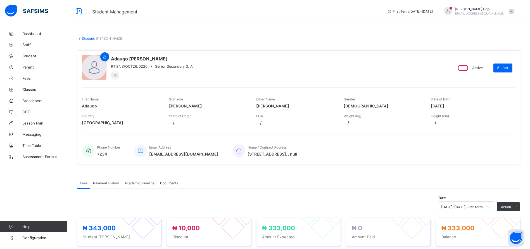
click at [76, 43] on div "× Delete Document This action would delete the document with name: from the sys…" at bounding box center [298, 234] width 463 height 413
click at [90, 37] on link "Student" at bounding box center [88, 38] width 12 height 4
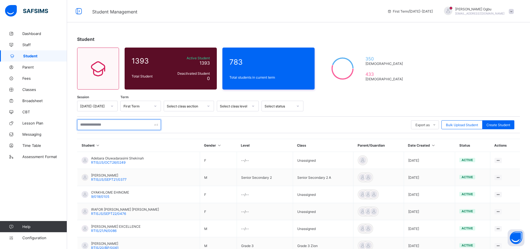
click at [101, 122] on input "text" at bounding box center [119, 124] width 84 height 11
click at [98, 120] on input "text" at bounding box center [119, 124] width 84 height 11
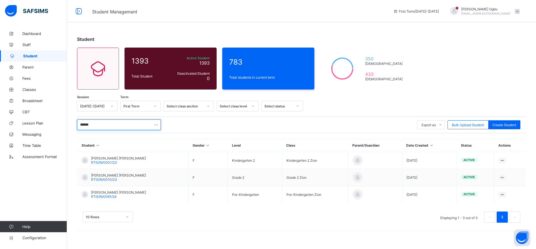
type input "******"
click at [100, 161] on span "RTIS/N/0001/23" at bounding box center [104, 162] width 26 height 4
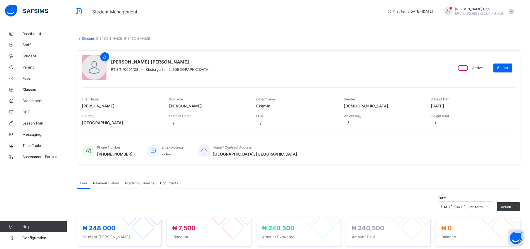
click at [92, 183] on div "Payment History" at bounding box center [106, 182] width 32 height 11
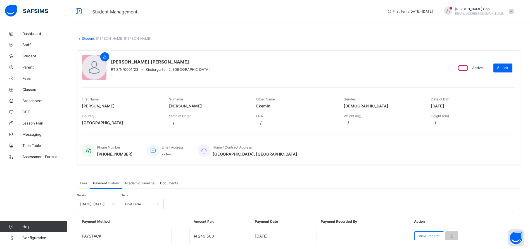
click at [426, 235] on span "View Receipt" at bounding box center [429, 235] width 21 height 4
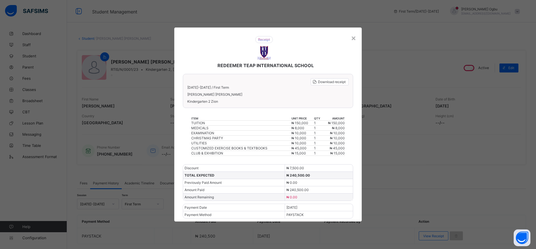
click at [356, 39] on div "×" at bounding box center [353, 37] width 5 height 9
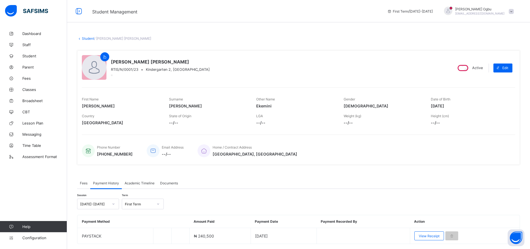
click at [87, 37] on link "Student" at bounding box center [88, 38] width 12 height 4
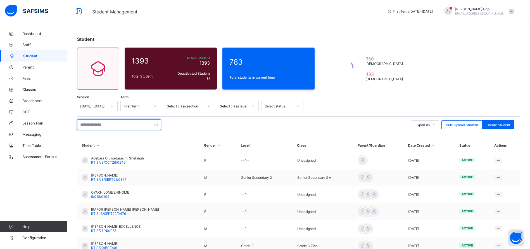
click at [127, 122] on input "text" at bounding box center [119, 124] width 84 height 11
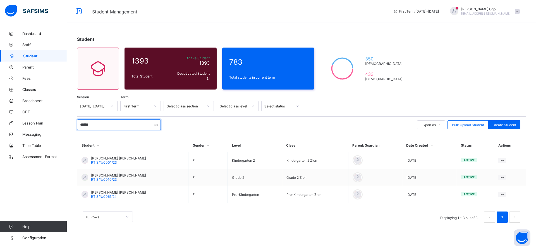
type input "******"
click at [105, 177] on span "RTIS/N/0010/23" at bounding box center [104, 179] width 26 height 4
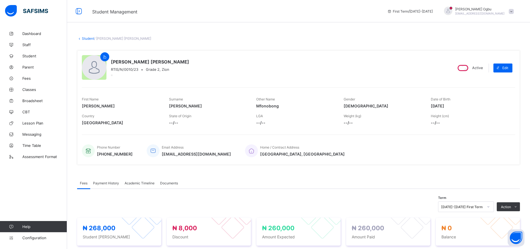
click at [105, 184] on span "Payment History" at bounding box center [106, 183] width 26 height 4
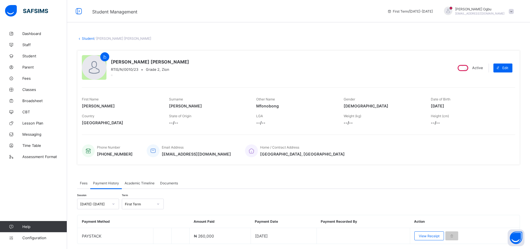
click at [433, 233] on div "View Receipt" at bounding box center [429, 235] width 30 height 9
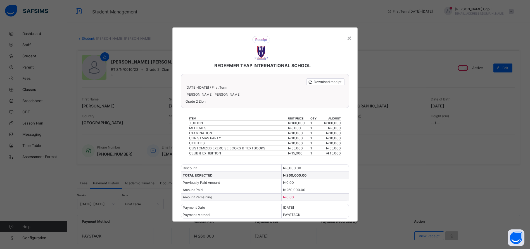
click at [350, 37] on div "×" at bounding box center [349, 37] width 5 height 9
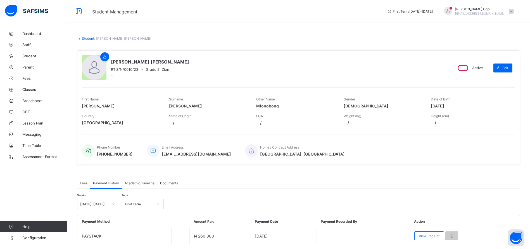
click at [23, 78] on span "Fees" at bounding box center [44, 78] width 45 height 4
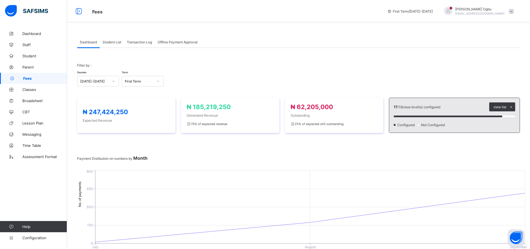
click at [116, 38] on div "Student List" at bounding box center [112, 41] width 24 height 11
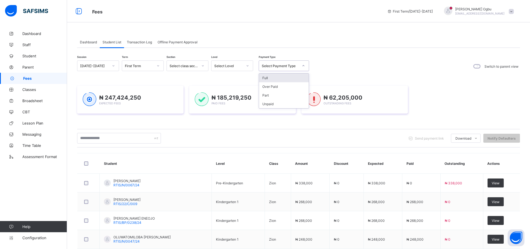
click at [272, 64] on div "Select Payment Type" at bounding box center [280, 66] width 37 height 4
click at [272, 74] on div "Full" at bounding box center [284, 77] width 50 height 9
drag, startPoint x: 272, startPoint y: 74, endPoint x: 271, endPoint y: 78, distance: 3.7
click at [271, 78] on div "Session [DATE]-[DATE] Term First Term Section Select class section Level Select…" at bounding box center [298, 222] width 443 height 325
click at [271, 78] on div "₦ 247,424,250 Expected Fees ₦ 185,219,250 Paid Fees ₦ 62,205,000 Outstanding Fe…" at bounding box center [298, 99] width 443 height 45
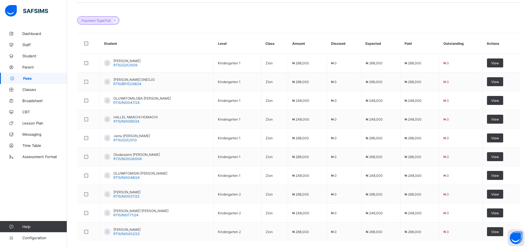
scroll to position [170, 0]
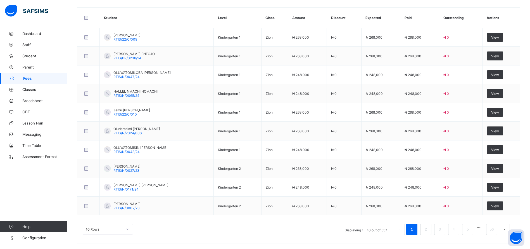
click at [24, 59] on link "Student" at bounding box center [33, 55] width 67 height 11
